Goal: Task Accomplishment & Management: Complete application form

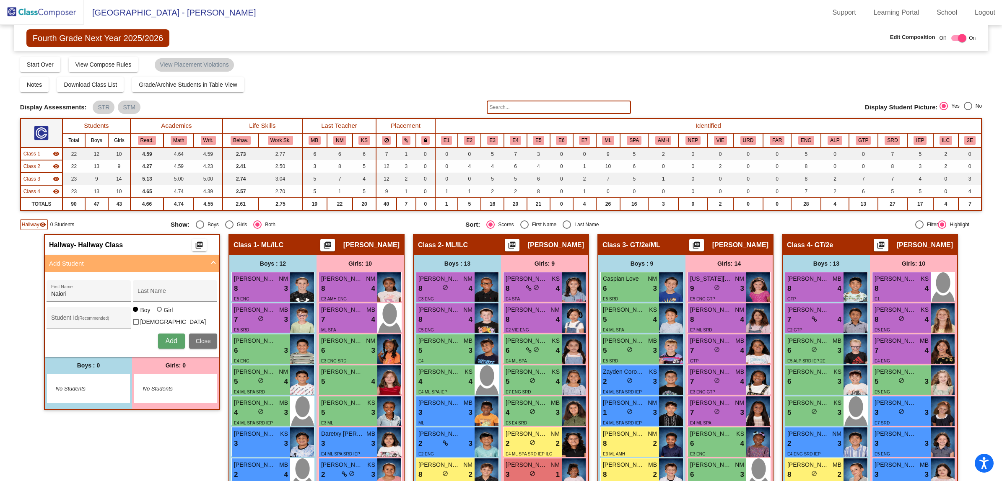
click at [34, 13] on img at bounding box center [42, 12] width 84 height 25
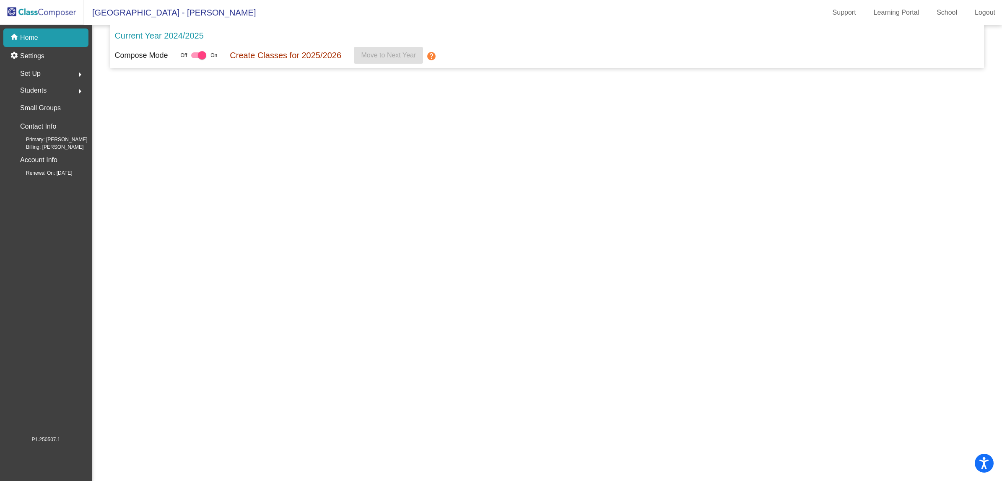
click at [29, 12] on img at bounding box center [42, 12] width 84 height 25
click at [45, 10] on img at bounding box center [42, 12] width 84 height 25
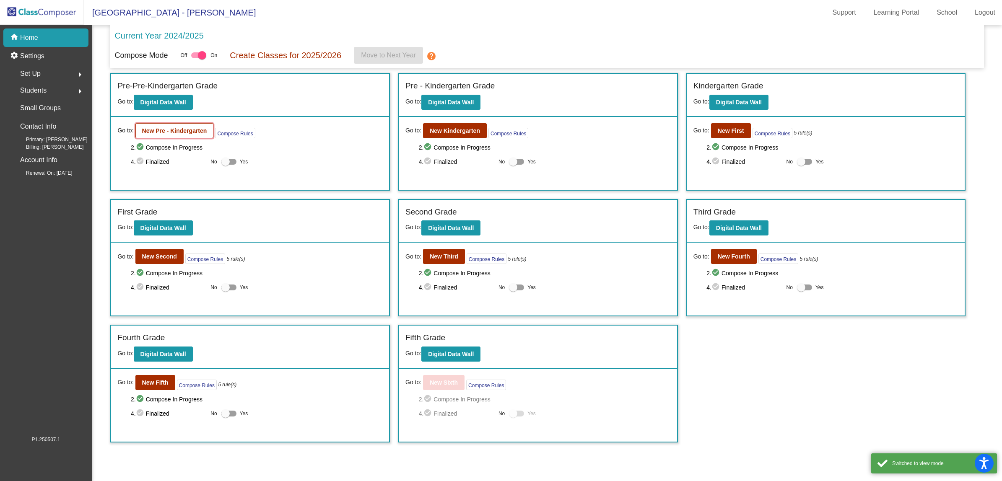
click at [159, 125] on button "New Pre - Kindergarten" at bounding box center [174, 130] width 78 height 15
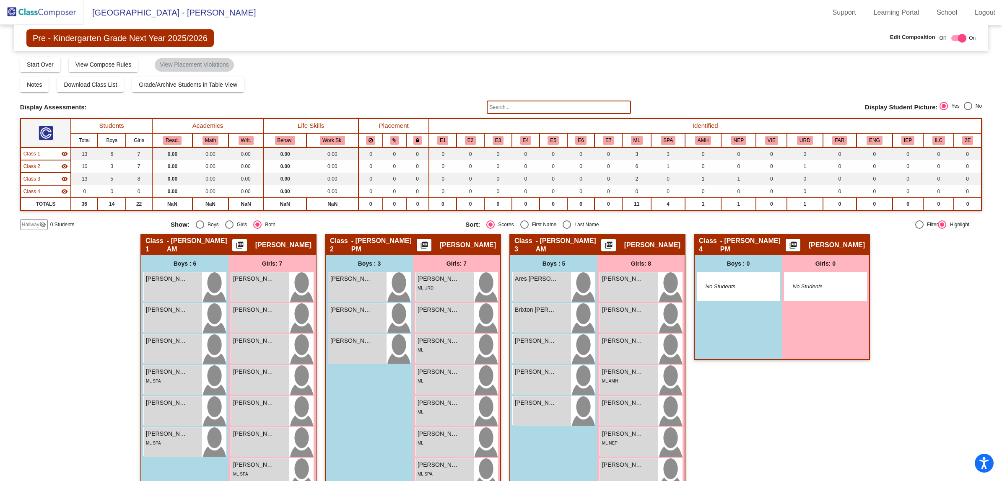
click at [535, 104] on input "text" at bounding box center [559, 107] width 144 height 13
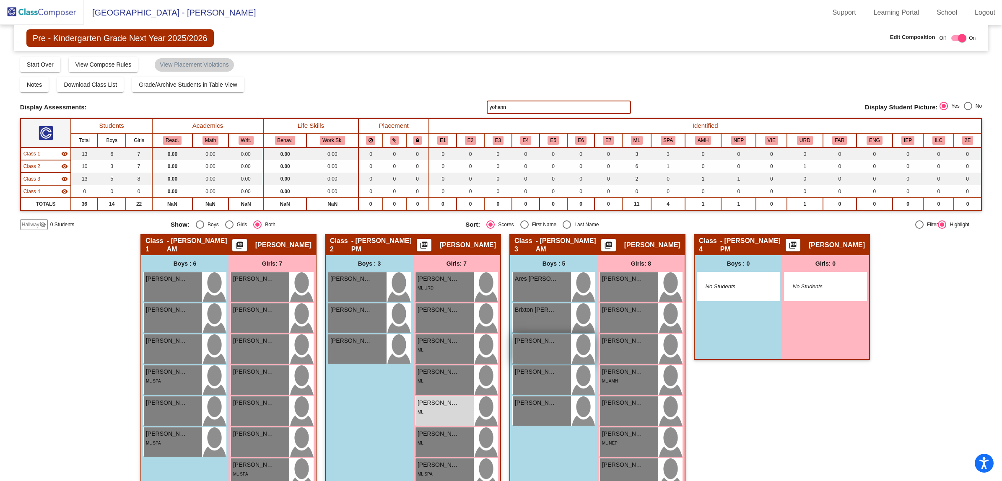
scroll to position [49, 0]
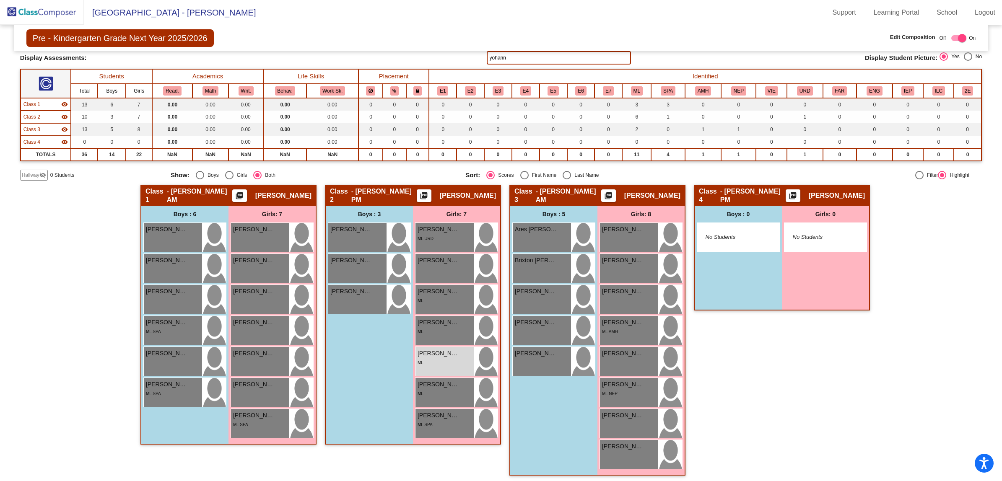
type input "yohann"
click at [55, 242] on div "Hallway - Hallway Class picture_as_pdf Add Student First Name Last Name Student…" at bounding box center [501, 334] width 962 height 299
click at [83, 241] on div "Hallway - Hallway Class picture_as_pdf Add Student First Name Last Name Student…" at bounding box center [501, 334] width 962 height 299
click at [65, 244] on div "Hallway - Hallway Class picture_as_pdf Add Student First Name Last Name Student…" at bounding box center [501, 334] width 962 height 299
click at [893, 414] on div "Hallway - Hallway Class picture_as_pdf Add Student First Name Last Name Student…" at bounding box center [501, 334] width 962 height 299
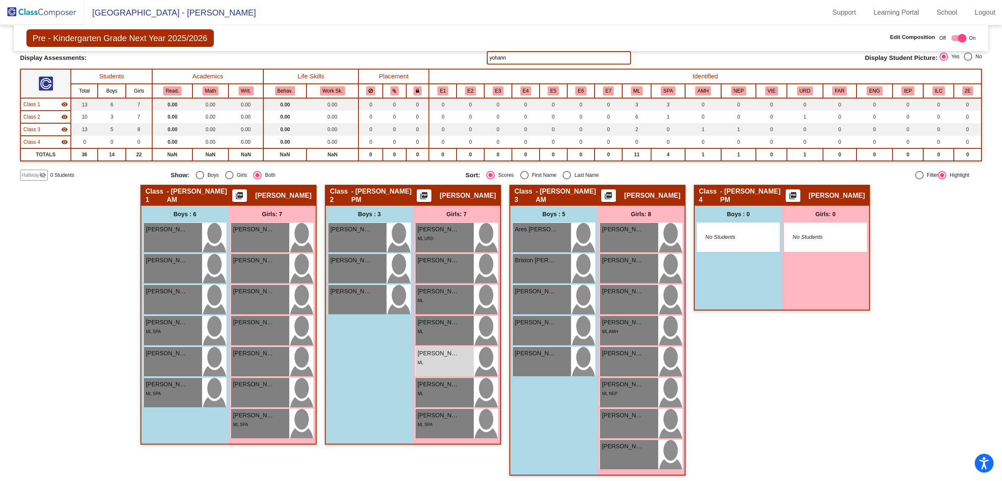
click at [37, 174] on span "Hallway" at bounding box center [31, 176] width 18 height 8
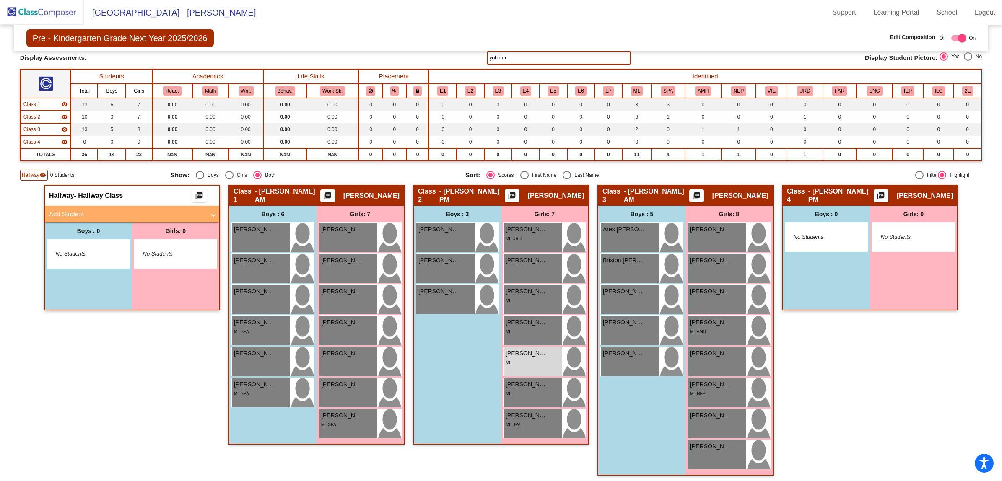
click at [91, 213] on mat-panel-title "Add Student" at bounding box center [127, 215] width 156 height 10
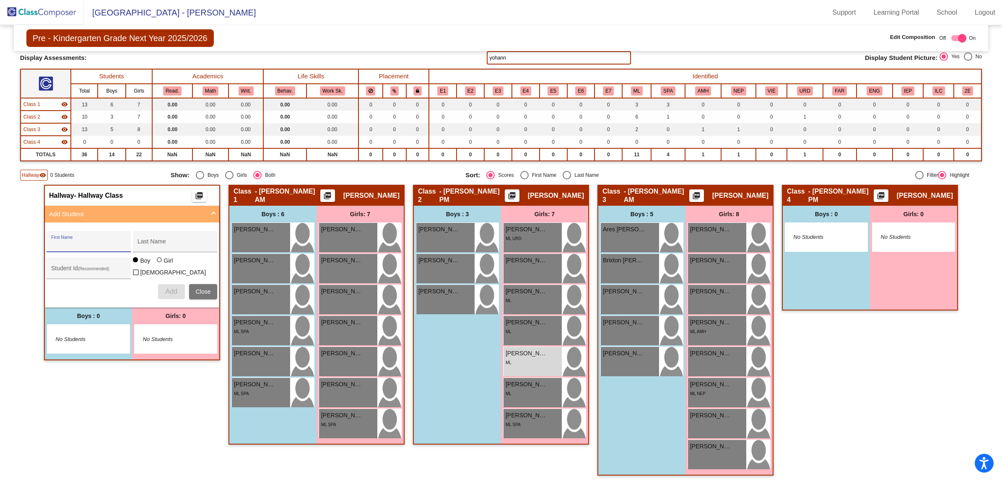
click at [78, 242] on input "First Name" at bounding box center [88, 245] width 75 height 7
type input "Lyla"
type input "D"
type input "Garcia"
type input "30037848"
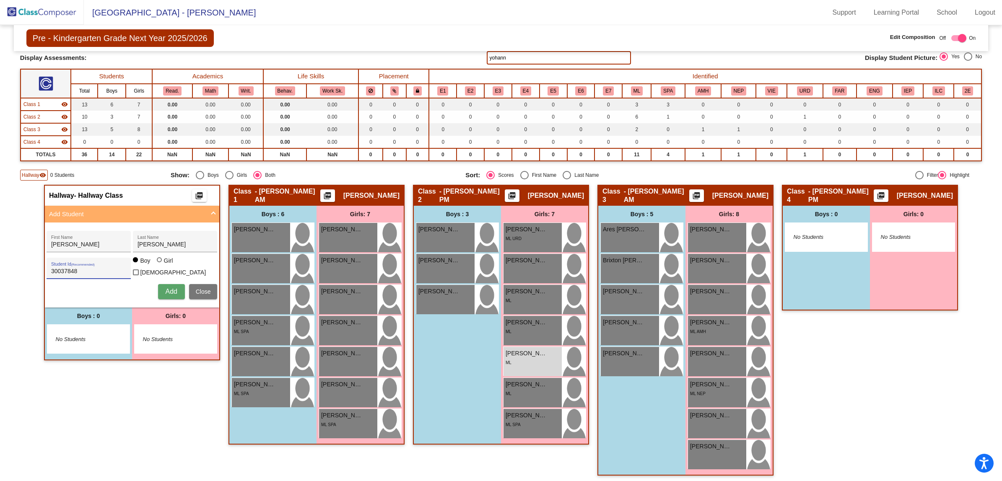
click at [157, 263] on div at bounding box center [159, 260] width 5 height 5
click at [160, 265] on input "Girl" at bounding box center [160, 264] width 0 height 0
radio input "true"
click at [170, 288] on span "Add" at bounding box center [171, 291] width 12 height 7
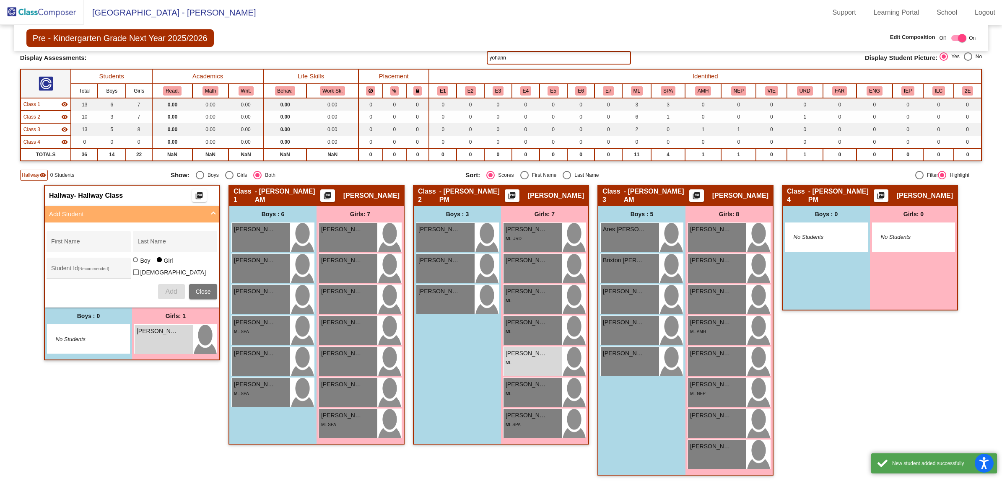
click at [178, 422] on div "Hallway - Hallway Class picture_as_pdf Add Student First Name Last Name Student…" at bounding box center [132, 334] width 176 height 299
click at [903, 375] on div "Class 4 - [PERSON_NAME] PM picture_as_pdf [PERSON_NAME] Add Student First Name …" at bounding box center [870, 334] width 176 height 299
click at [111, 389] on div "Hallway - Hallway Class picture_as_pdf Add Student First Name Last Name Student…" at bounding box center [132, 334] width 176 height 299
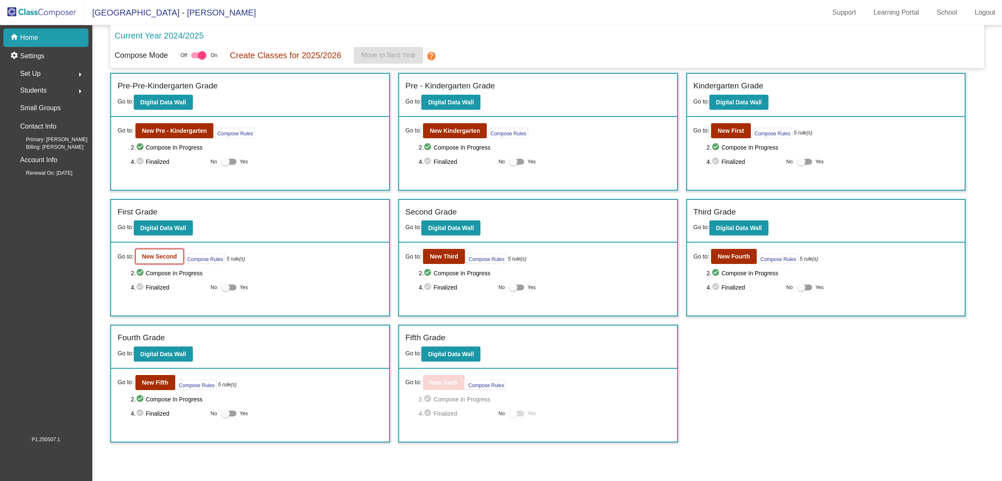
click at [158, 258] on b "New Second" at bounding box center [159, 256] width 35 height 7
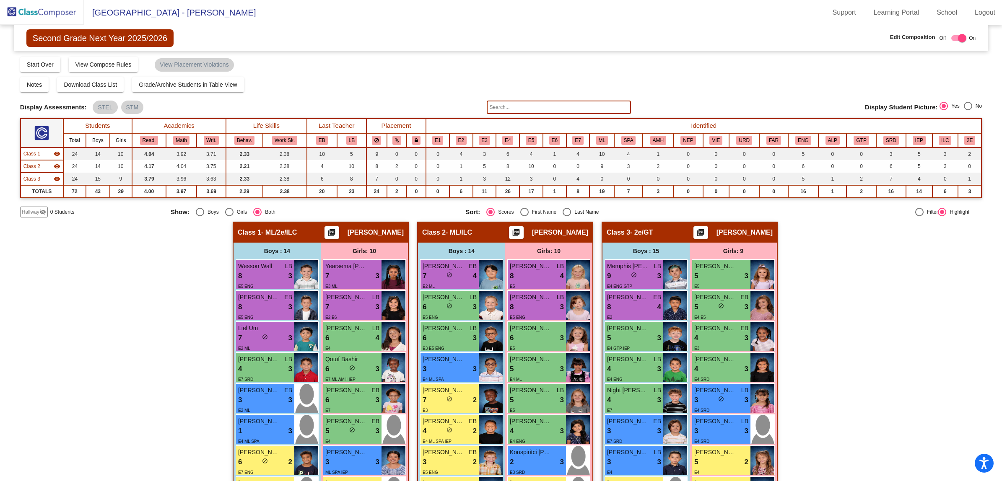
click at [556, 107] on input "text" at bounding box center [559, 107] width 144 height 13
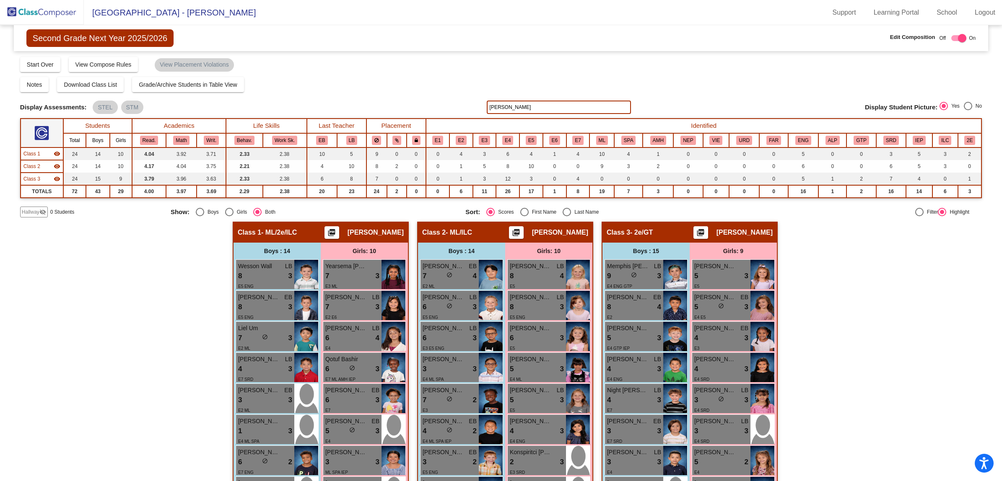
type input "lina"
click at [125, 340] on div "Hallway - Hallway Class picture_as_pdf Add Student First Name Last Name Student…" at bounding box center [501, 480] width 962 height 517
click at [62, 8] on img at bounding box center [42, 12] width 84 height 25
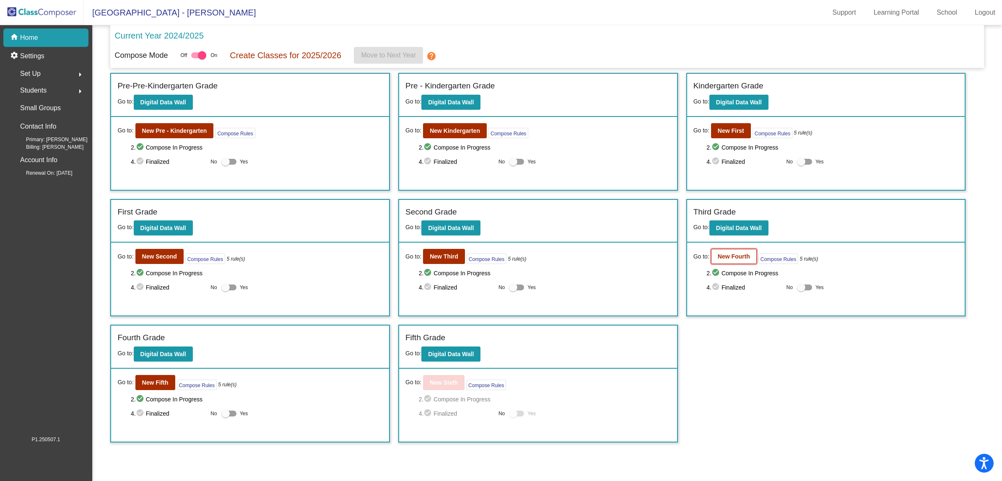
click at [731, 255] on b "New Fourth" at bounding box center [734, 256] width 32 height 7
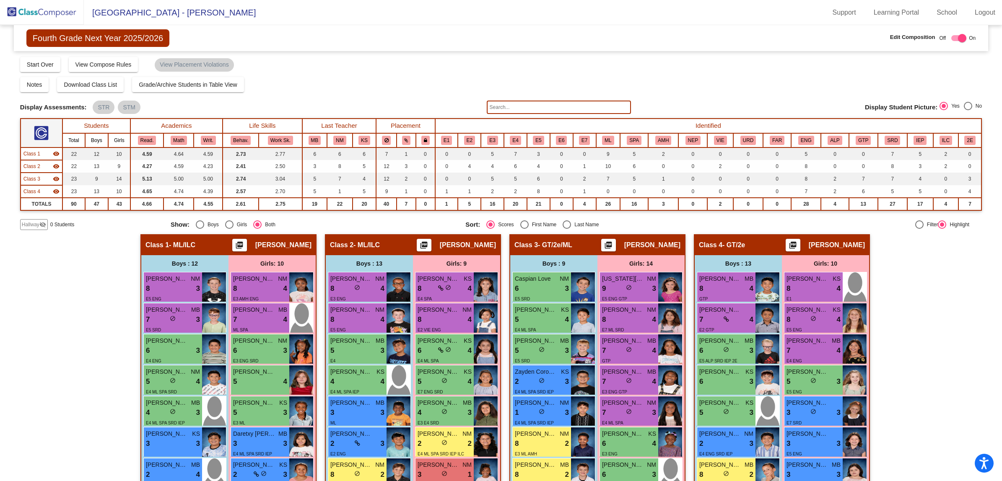
click at [24, 224] on span "Hallway" at bounding box center [31, 225] width 18 height 8
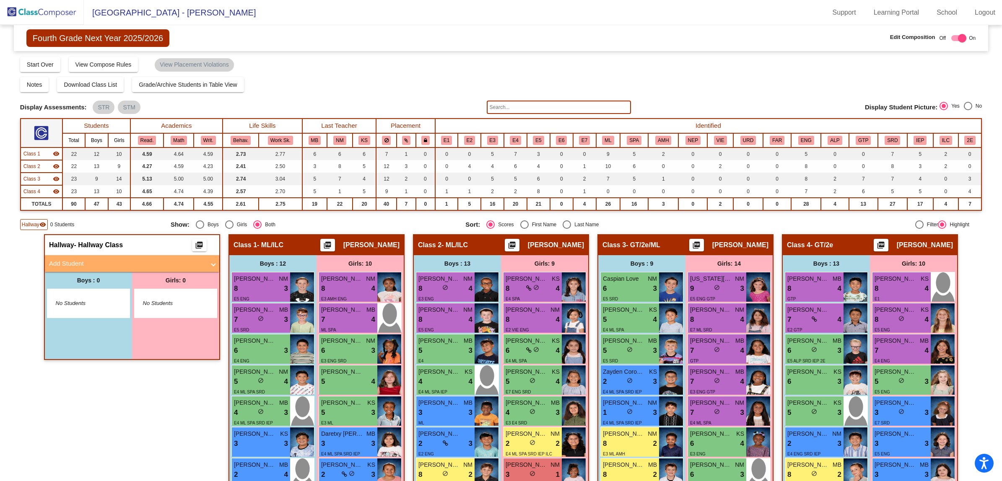
click at [73, 261] on mat-panel-title "Add Student" at bounding box center [127, 264] width 156 height 10
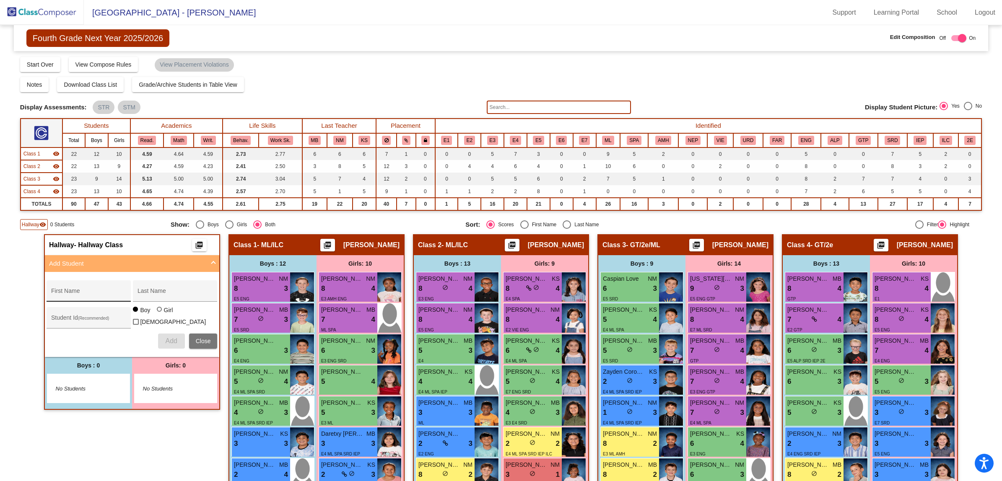
click at [79, 288] on div "First Name" at bounding box center [88, 293] width 75 height 17
type input "z"
type input "B"
type input "Naiori"
type input "N"
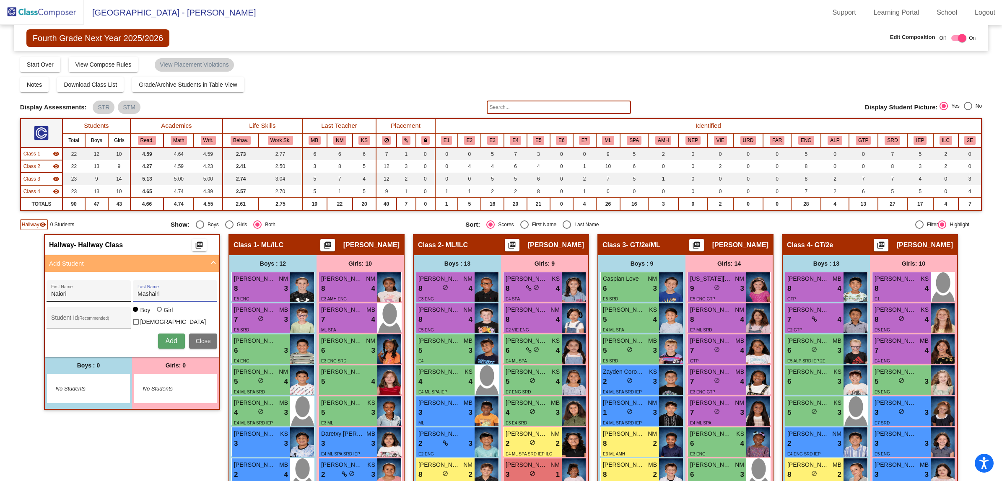
type input "Mashairi"
click at [63, 318] on input "30037860" at bounding box center [88, 321] width 75 height 7
type input "30037860"
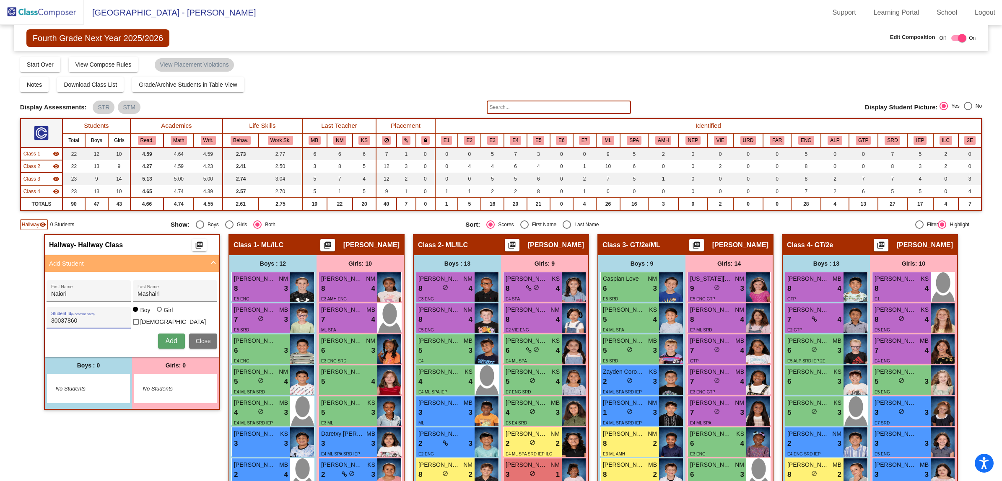
click at [159, 312] on div at bounding box center [159, 309] width 5 height 5
click at [160, 314] on input "Girl" at bounding box center [160, 314] width 0 height 0
radio input "true"
click at [168, 343] on button "Add" at bounding box center [171, 341] width 27 height 15
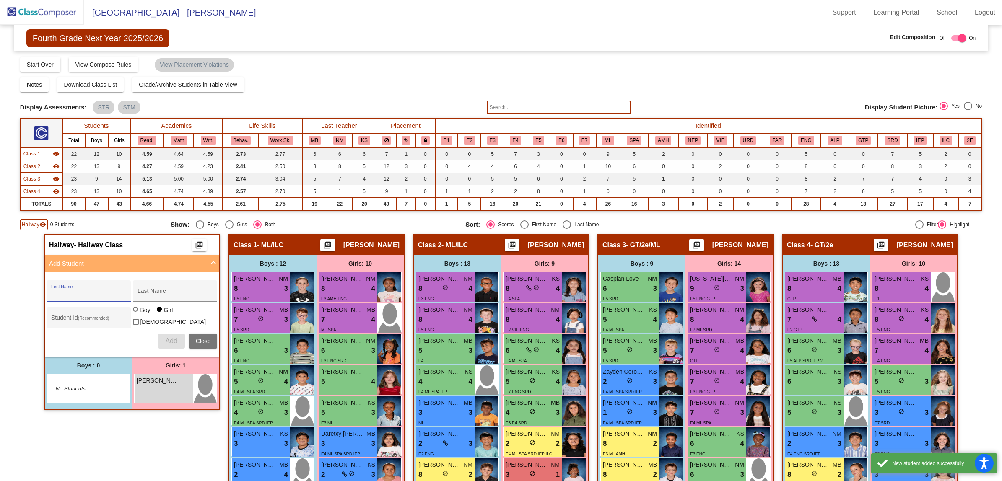
click at [414, 79] on div "Notes Download Class List Import Students Grade/Archive Students in Table View …" at bounding box center [501, 84] width 962 height 15
click at [38, 9] on img at bounding box center [42, 12] width 84 height 25
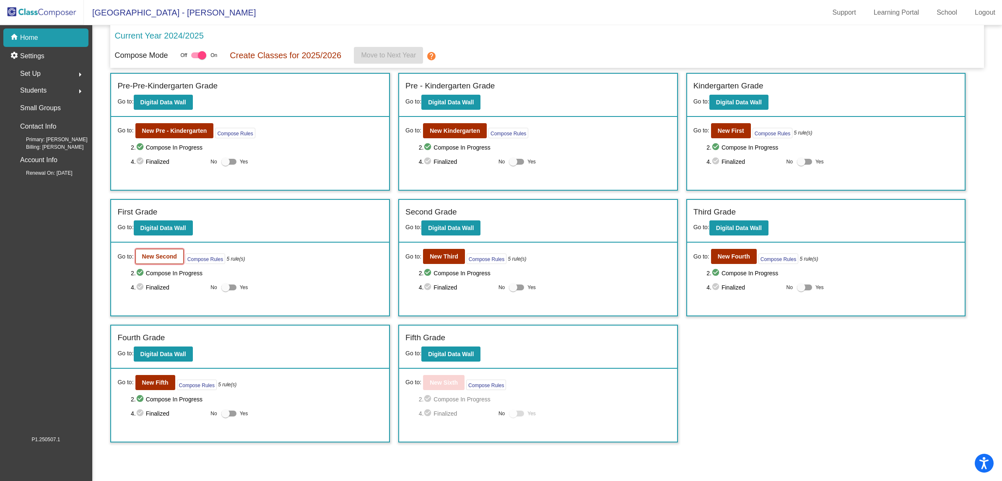
click at [161, 257] on b "New Second" at bounding box center [159, 256] width 35 height 7
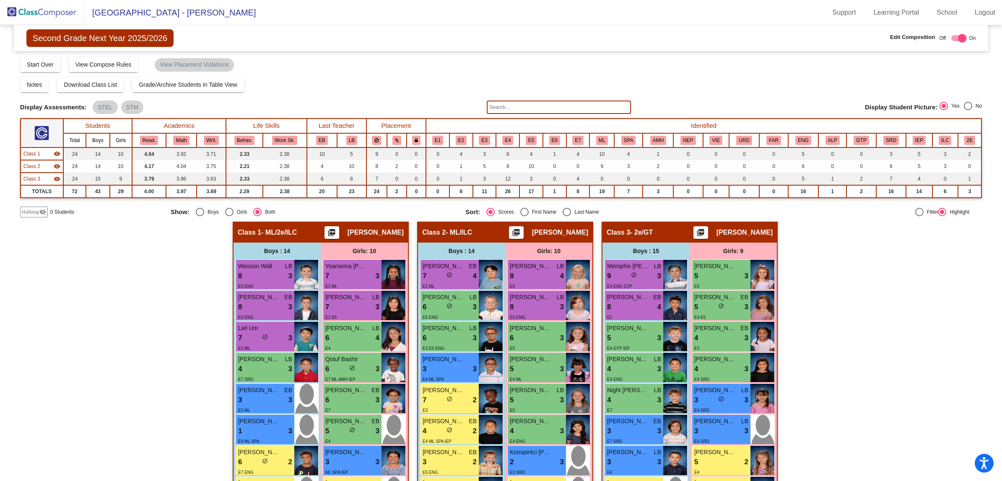
click at [63, 10] on img at bounding box center [42, 12] width 84 height 25
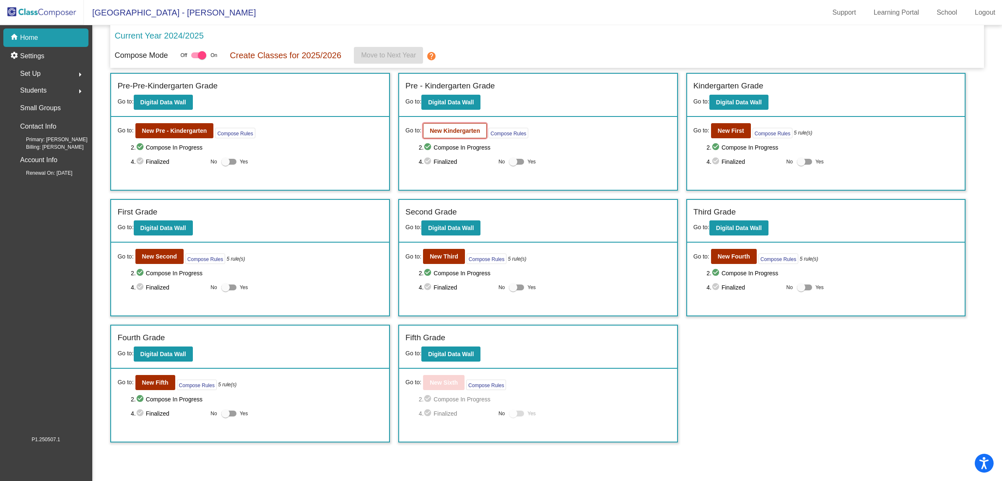
click at [452, 131] on b "New Kindergarten" at bounding box center [455, 131] width 50 height 7
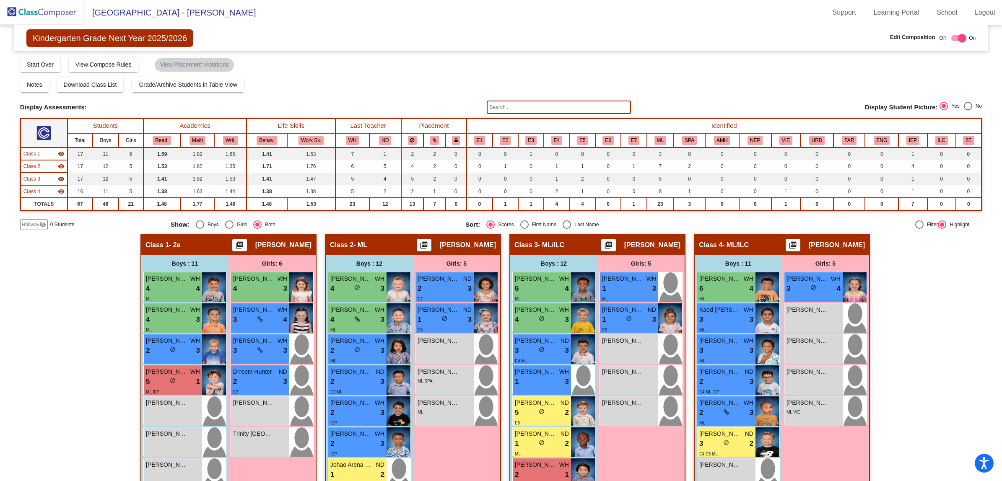
click at [31, 224] on span "Hallway" at bounding box center [31, 225] width 18 height 8
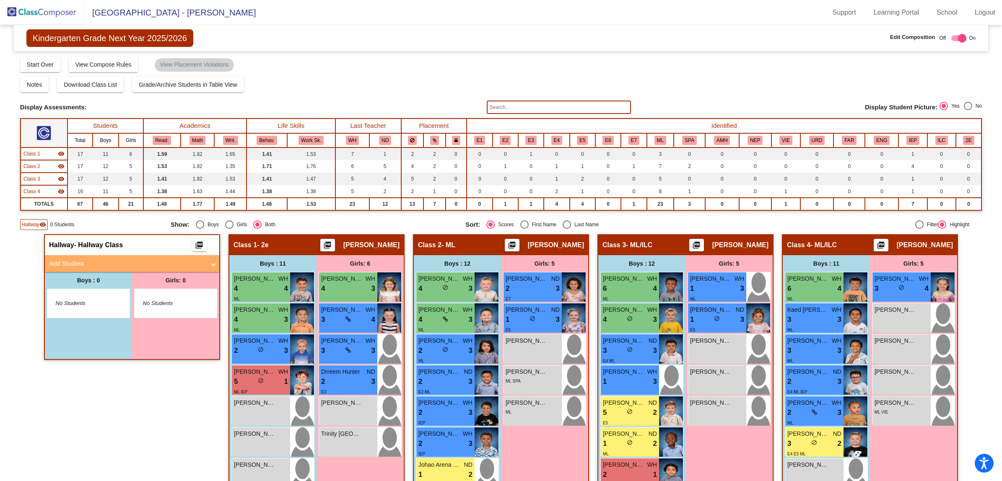
click at [62, 259] on mat-panel-title "Add Student" at bounding box center [127, 264] width 156 height 10
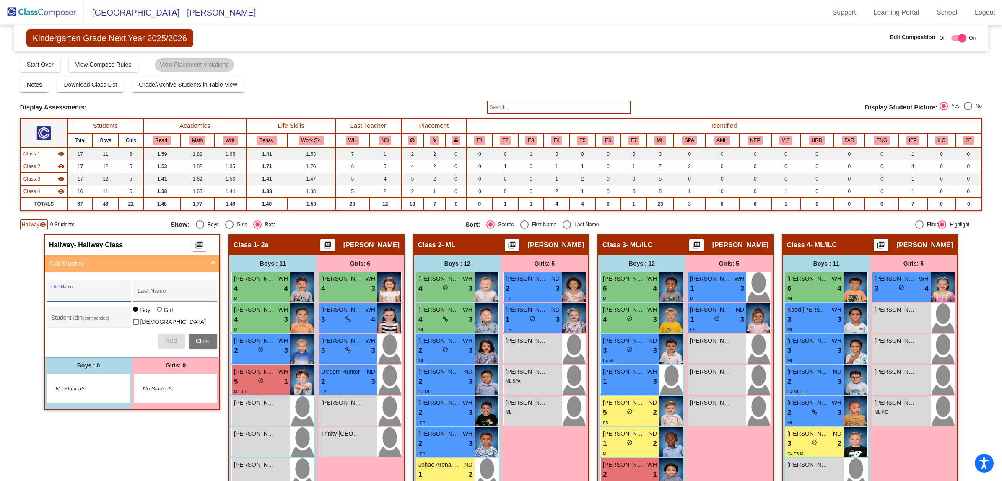
click at [81, 291] on input "First Name" at bounding box center [88, 294] width 75 height 7
click at [106, 291] on input "First Name" at bounding box center [88, 294] width 75 height 7
type input "Lyla"
type input "Garcia"
type input "30037848"
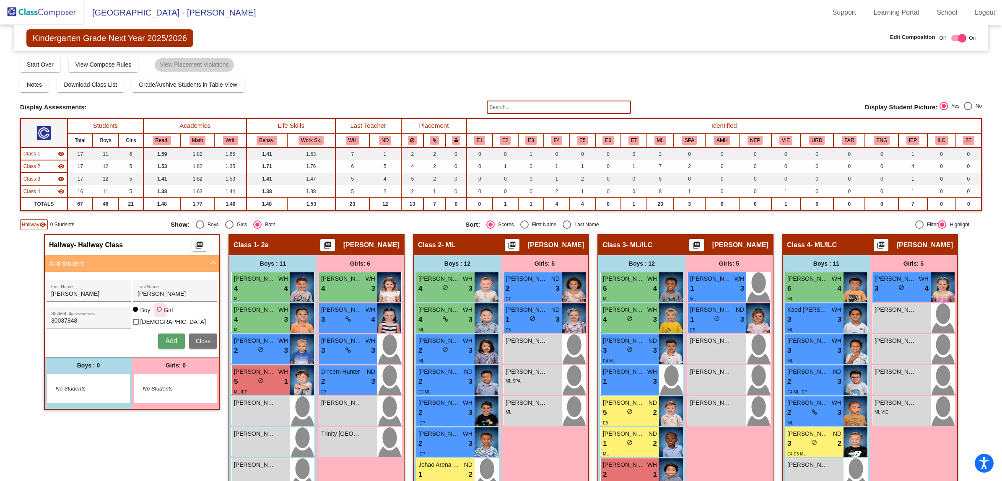
click at [157, 312] on div at bounding box center [159, 309] width 5 height 5
click at [160, 314] on input "Girl" at bounding box center [160, 314] width 0 height 0
radio input "true"
click at [168, 338] on span "Add" at bounding box center [171, 341] width 12 height 7
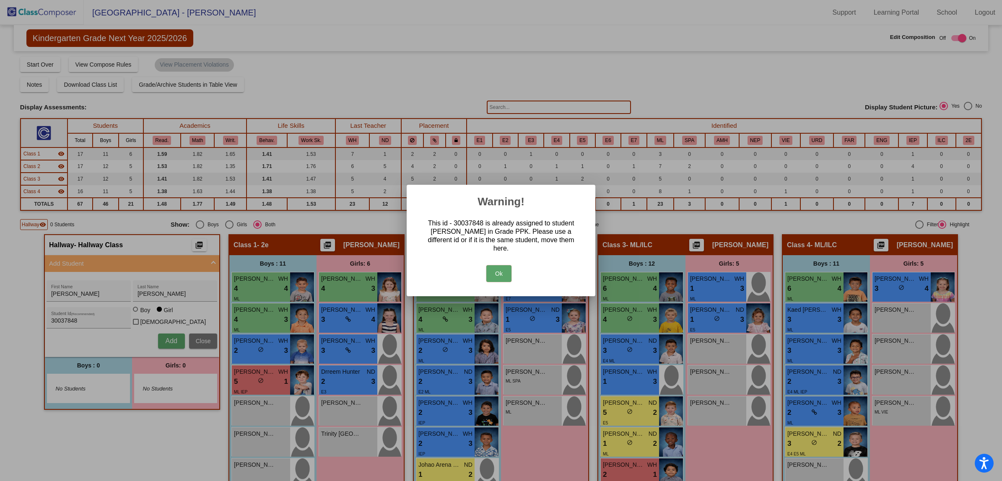
click at [499, 267] on button "Ok" at bounding box center [499, 273] width 25 height 17
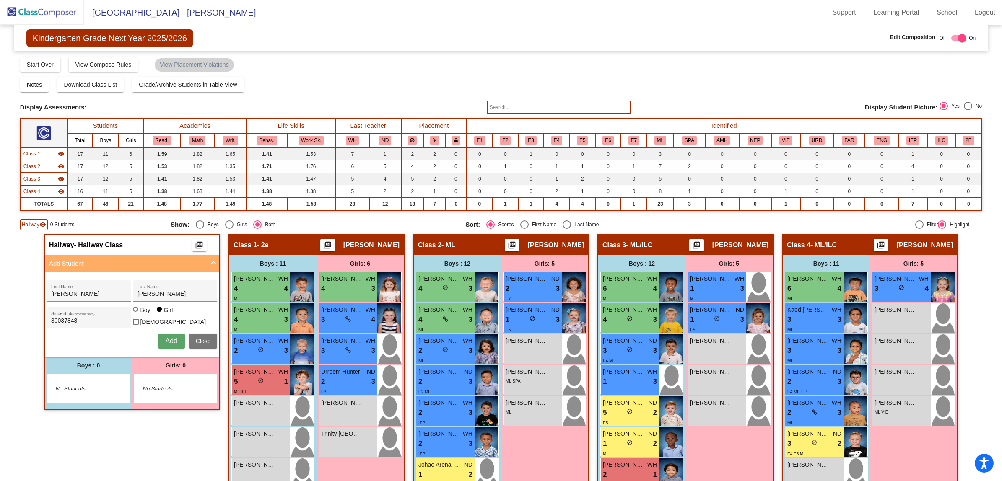
click at [549, 14] on mat-toolbar "Arrowhead Elementary - Jennifer Support Learning Portal School Logout" at bounding box center [501, 12] width 1002 height 25
click at [31, 9] on img at bounding box center [42, 12] width 84 height 25
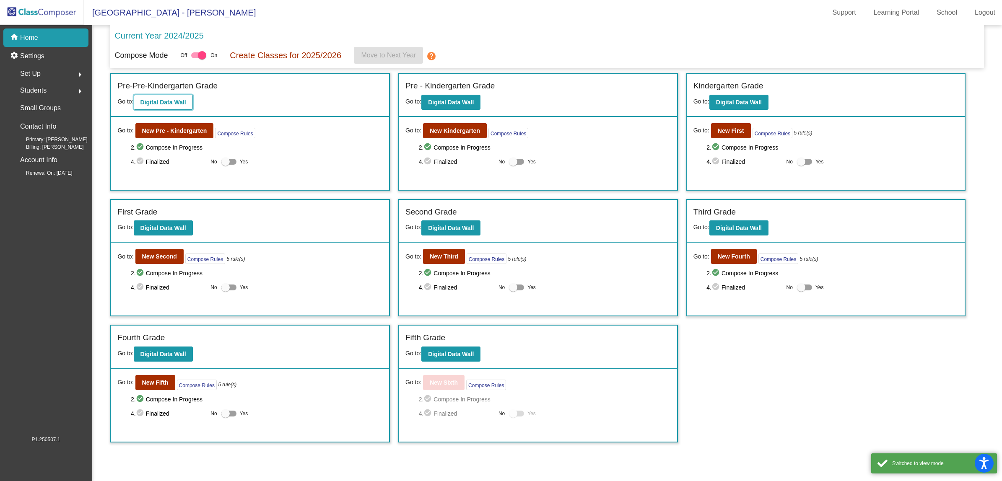
click at [154, 100] on b "Digital Data Wall" at bounding box center [164, 102] width 46 height 7
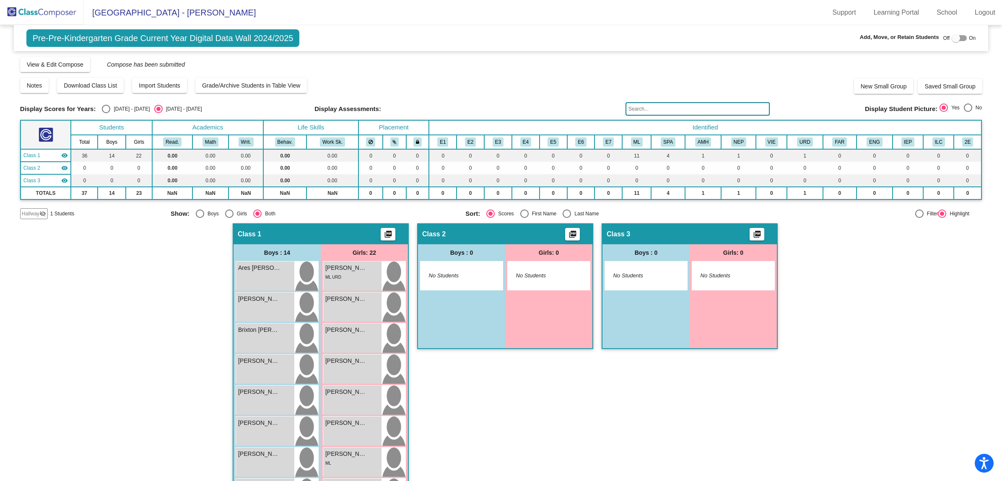
click at [36, 214] on span "Hallway" at bounding box center [31, 214] width 18 height 8
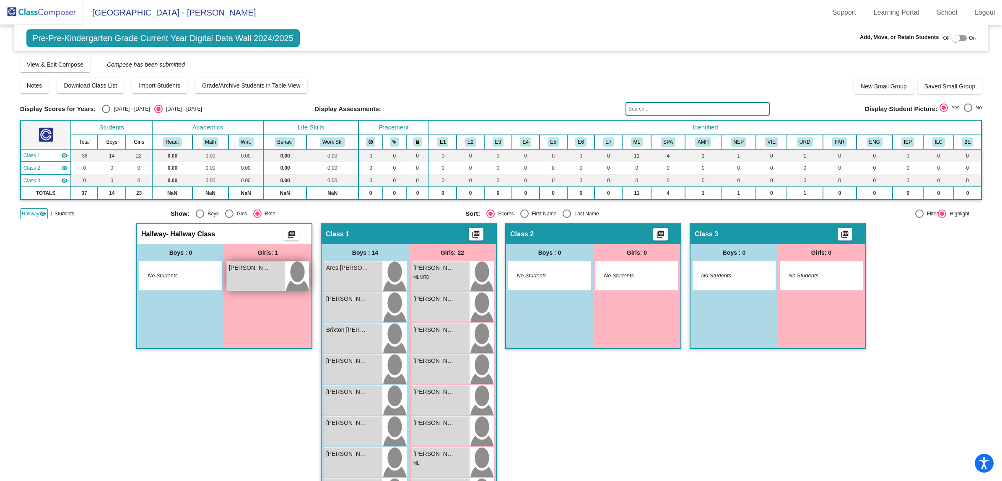
click at [277, 275] on div "Lyla Garcia lock do_not_disturb_alt" at bounding box center [256, 276] width 58 height 29
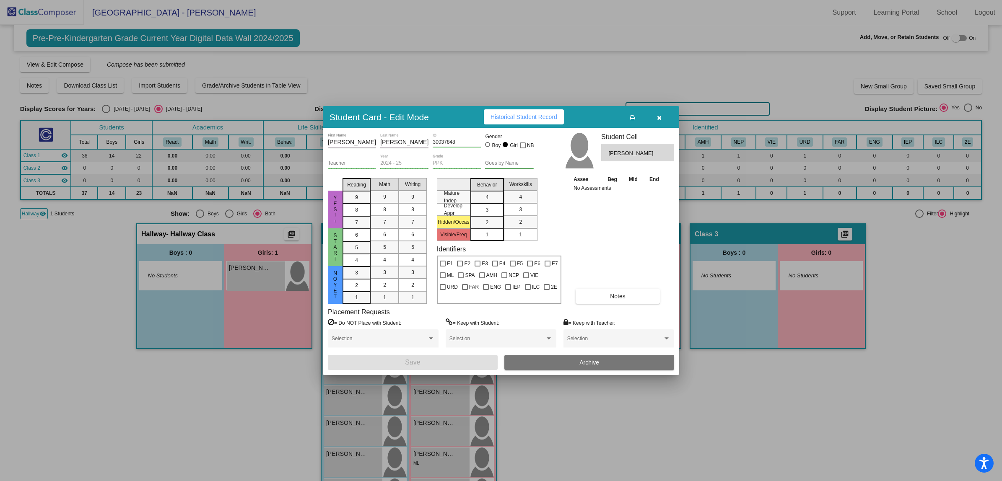
click at [456, 160] on div "PPK Grade" at bounding box center [457, 161] width 48 height 14
click at [577, 363] on button "Archive" at bounding box center [590, 362] width 170 height 15
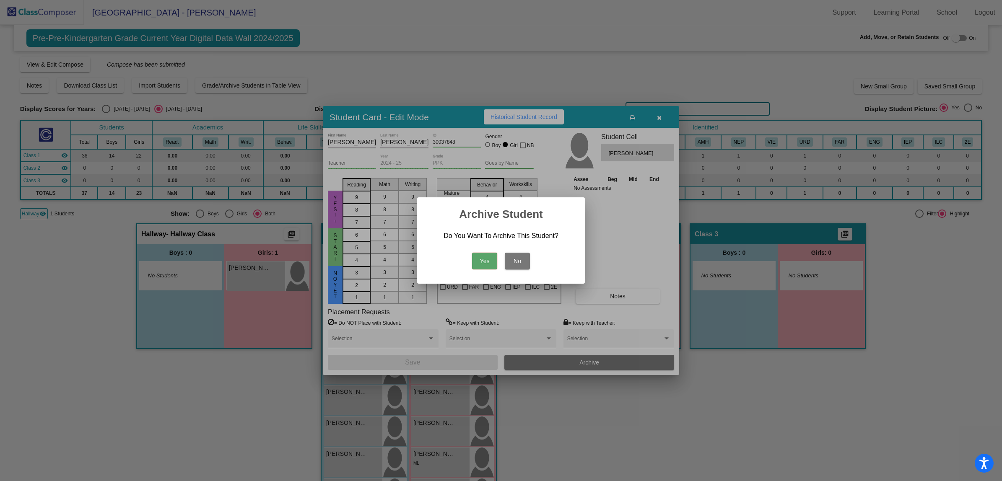
click at [485, 261] on button "Yes" at bounding box center [484, 261] width 25 height 17
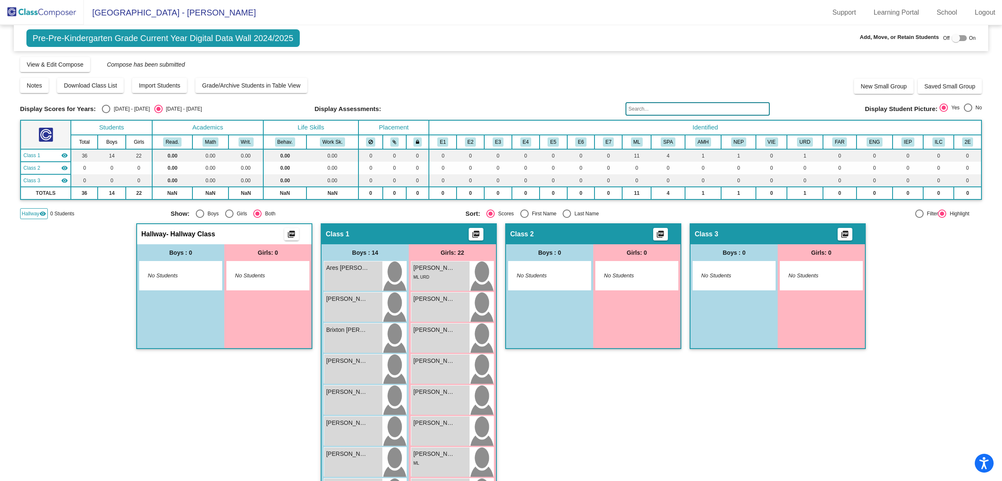
drag, startPoint x: 42, startPoint y: 8, endPoint x: 30, endPoint y: 13, distance: 12.9
click at [30, 13] on img at bounding box center [42, 12] width 84 height 25
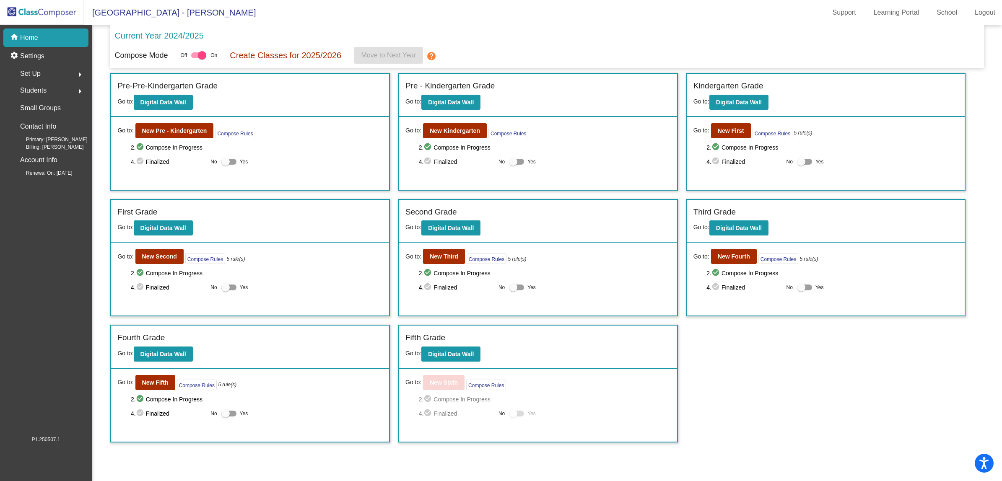
click at [74, 86] on button "arrow_right" at bounding box center [80, 90] width 17 height 17
click at [34, 141] on p "Archived Students" at bounding box center [46, 145] width 51 height 10
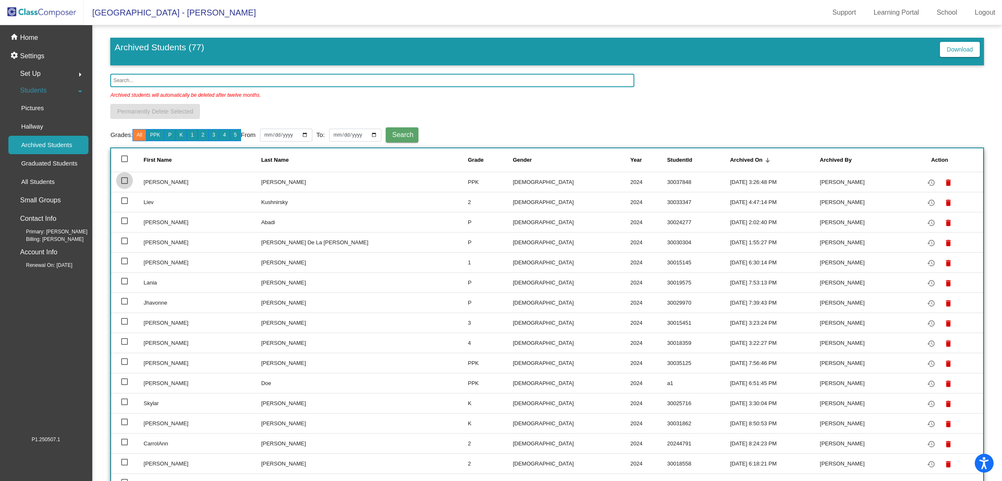
click at [125, 178] on div at bounding box center [124, 180] width 7 height 7
click at [125, 184] on input "select row 2" at bounding box center [124, 184] width 0 height 0
checkbox input "true"
click at [148, 108] on span "Permanently Delete Selected" at bounding box center [155, 111] width 76 height 7
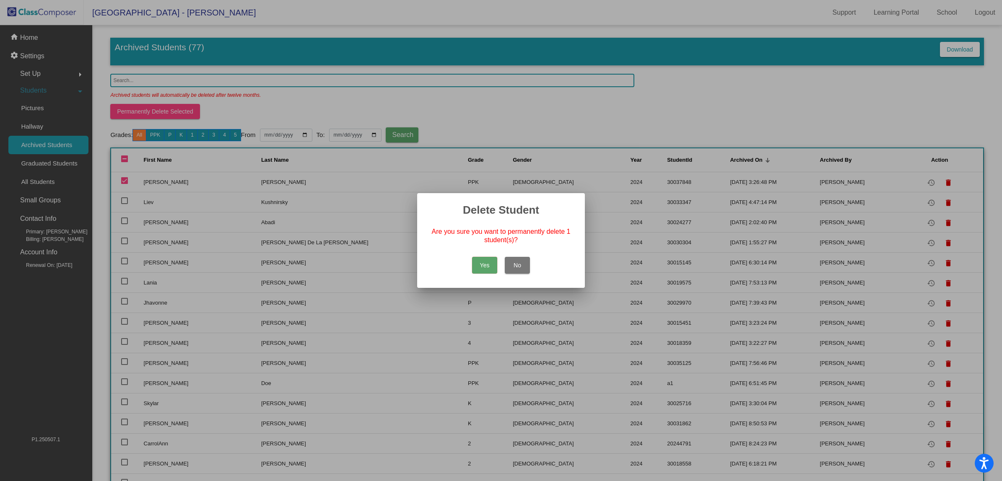
click at [489, 261] on button "Yes" at bounding box center [484, 265] width 25 height 17
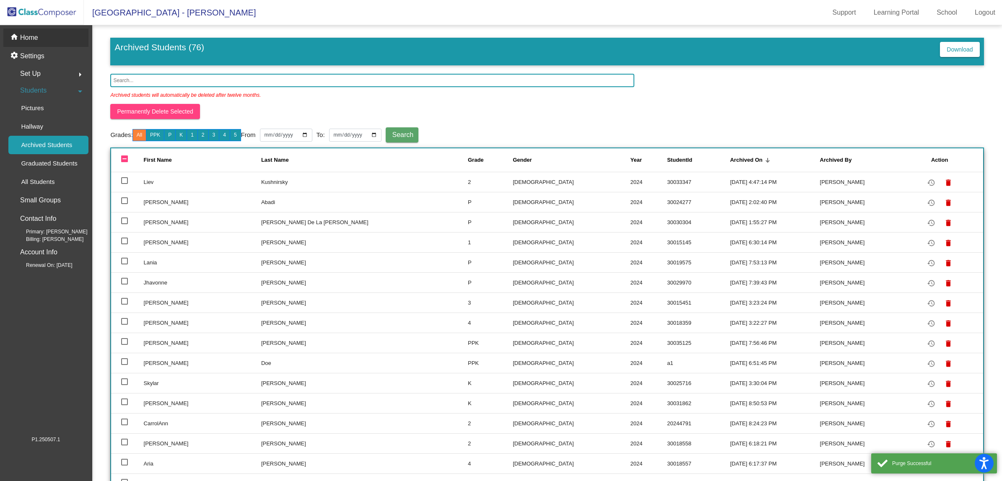
click at [16, 35] on mat-icon "home" at bounding box center [15, 38] width 10 height 10
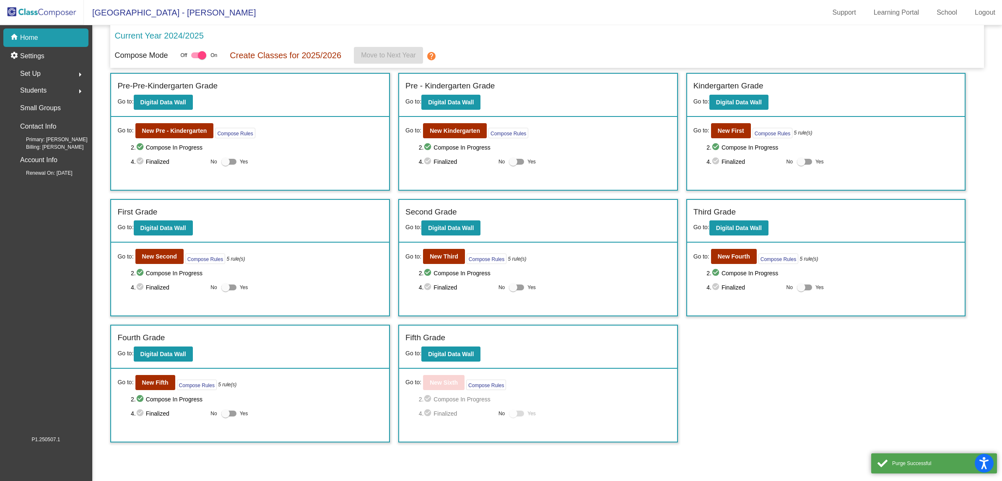
click at [28, 15] on img at bounding box center [42, 12] width 84 height 25
click at [440, 132] on b "New Kindergarten" at bounding box center [455, 131] width 50 height 7
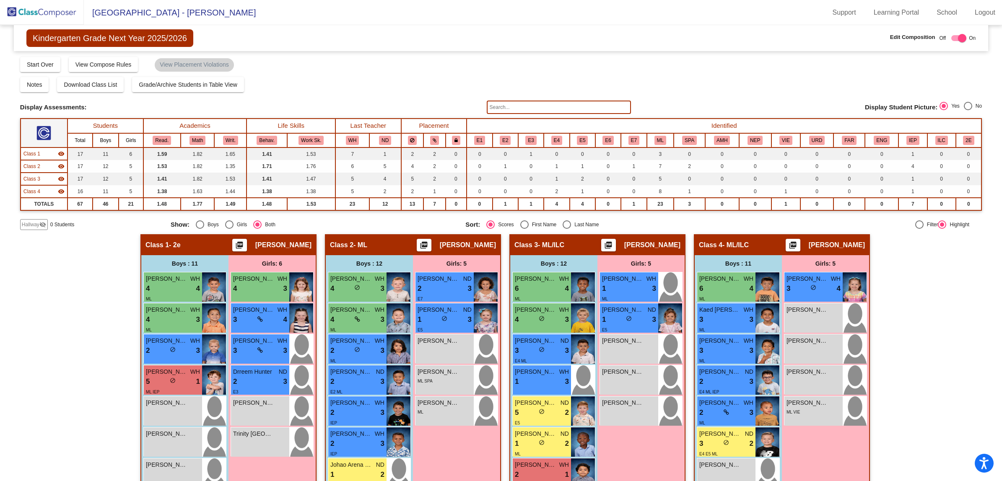
click at [34, 225] on span "Hallway" at bounding box center [31, 225] width 18 height 8
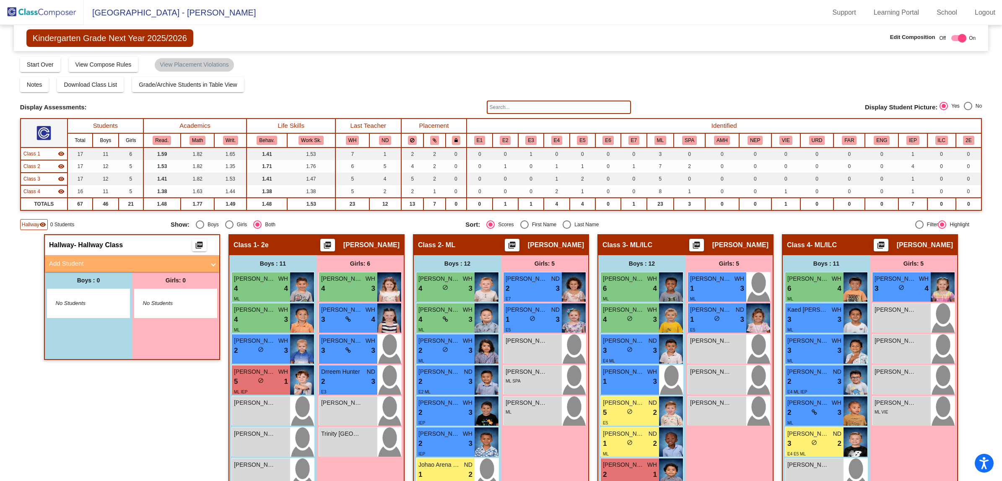
click at [75, 259] on mat-panel-title "Add Student" at bounding box center [127, 264] width 156 height 10
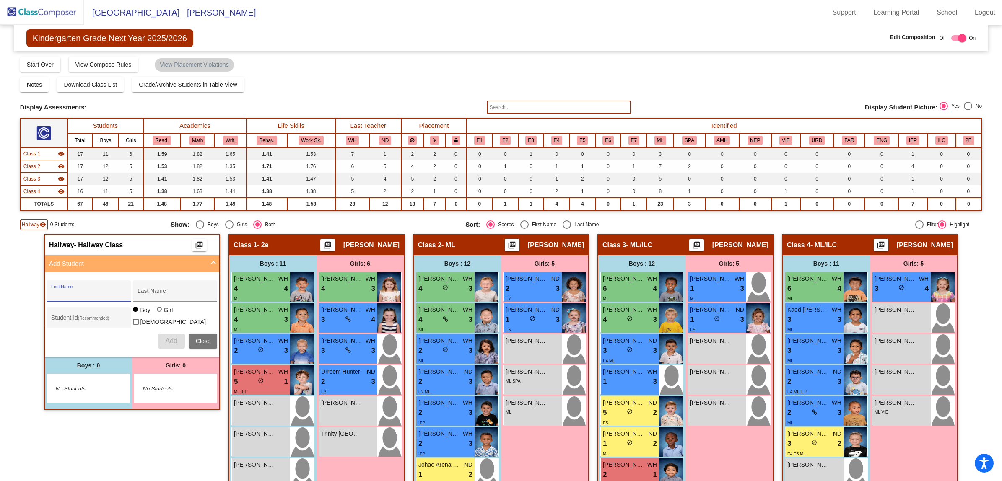
click at [83, 291] on input "First Name" at bounding box center [88, 294] width 75 height 7
type input "Lyla"
type input "Garcia"
type input "30037848"
click at [157, 312] on div at bounding box center [159, 309] width 5 height 5
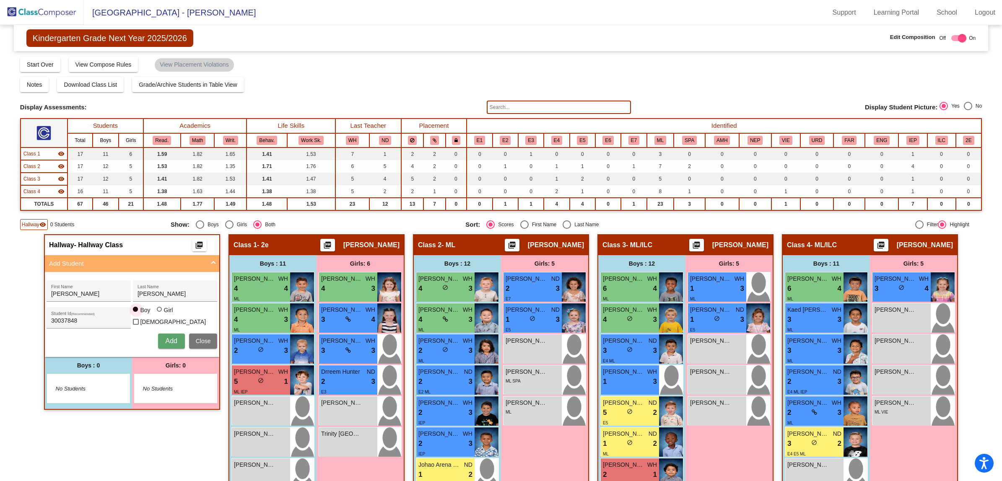
click at [160, 314] on input "Girl" at bounding box center [160, 314] width 0 height 0
radio input "true"
click at [165, 338] on span "Add" at bounding box center [171, 341] width 12 height 7
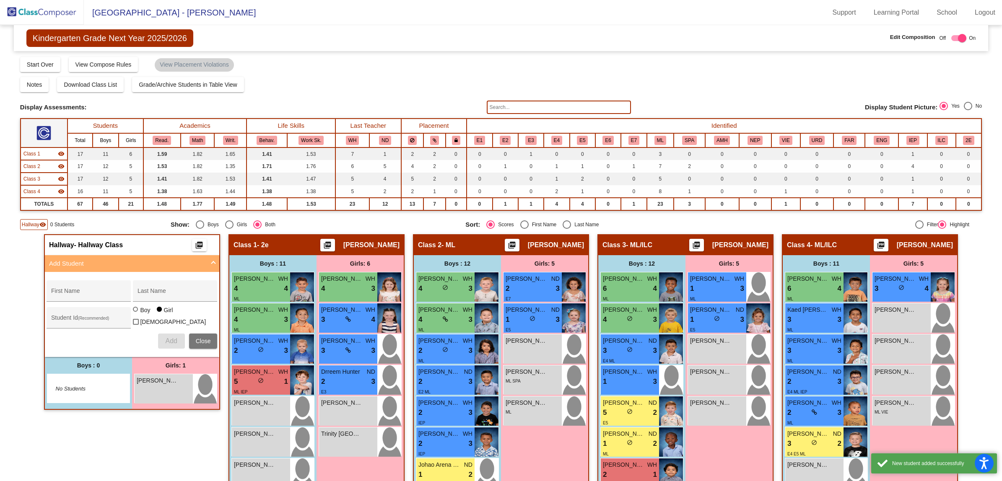
click at [117, 439] on div "Hallway - Hallway Class picture_as_pdf Add Student First Name Last Name Student…" at bounding box center [132, 446] width 176 height 424
click at [22, 15] on img at bounding box center [42, 12] width 84 height 25
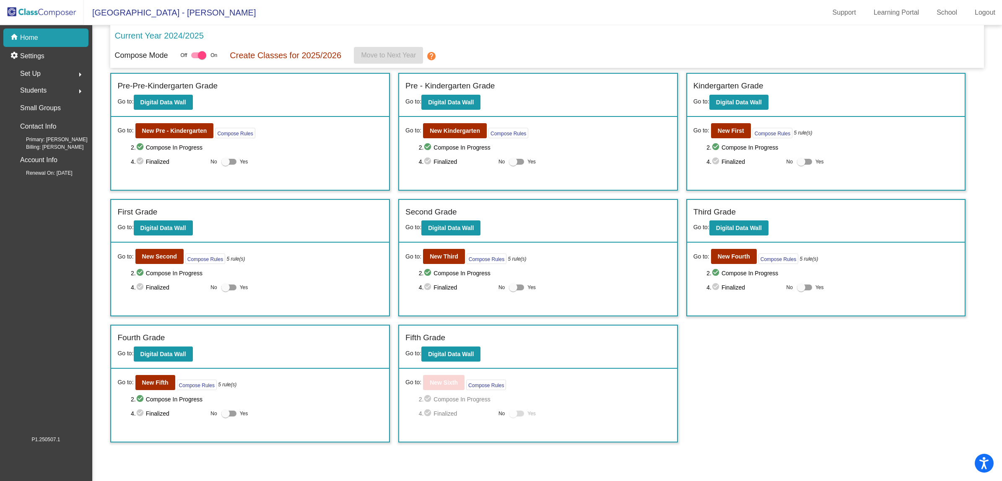
click at [782, 359] on div "Incoming (New students moving into lowest grade) Go to: Incoming Dashboard Go t…" at bounding box center [547, 258] width 874 height 370
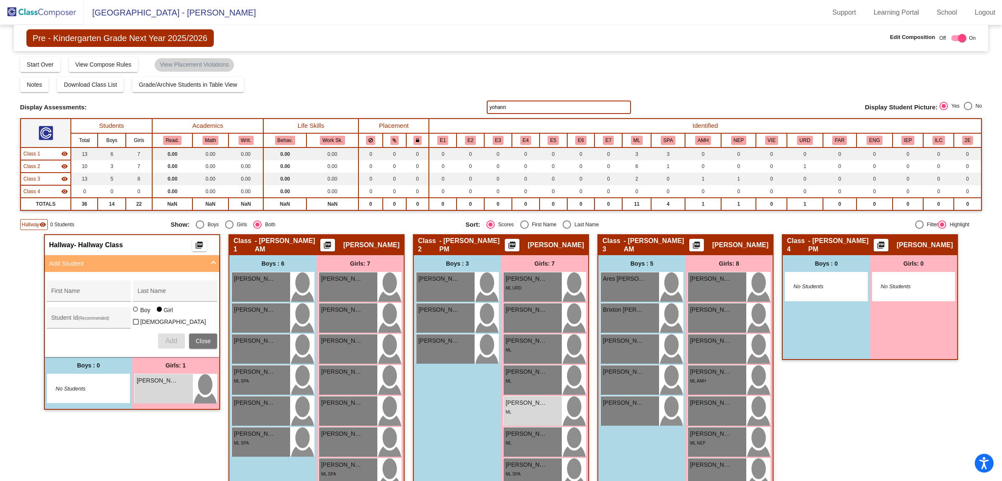
scroll to position [49, 0]
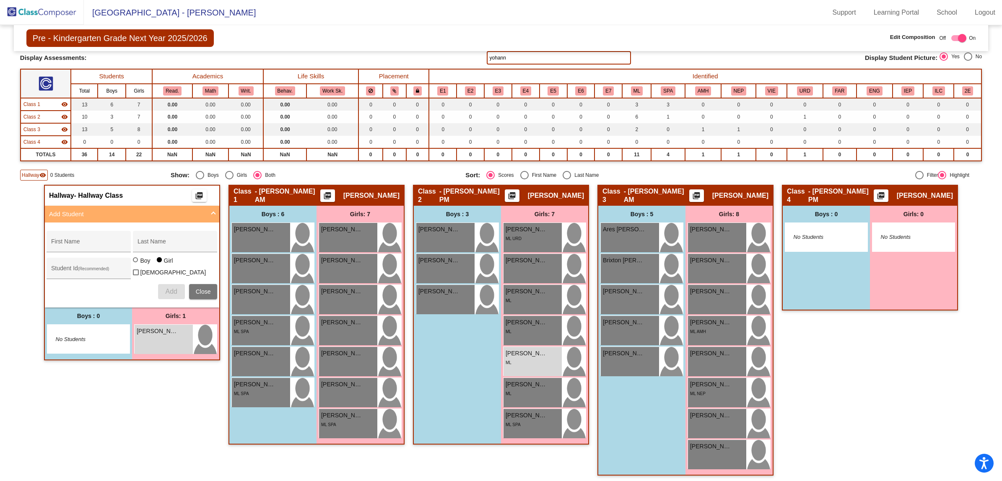
click at [831, 424] on div "Class 4 - [PERSON_NAME] PM picture_as_pdf [PERSON_NAME] Add Student First Name …" at bounding box center [870, 334] width 176 height 299
click at [55, 15] on img at bounding box center [42, 12] width 84 height 25
